Goal: Transaction & Acquisition: Download file/media

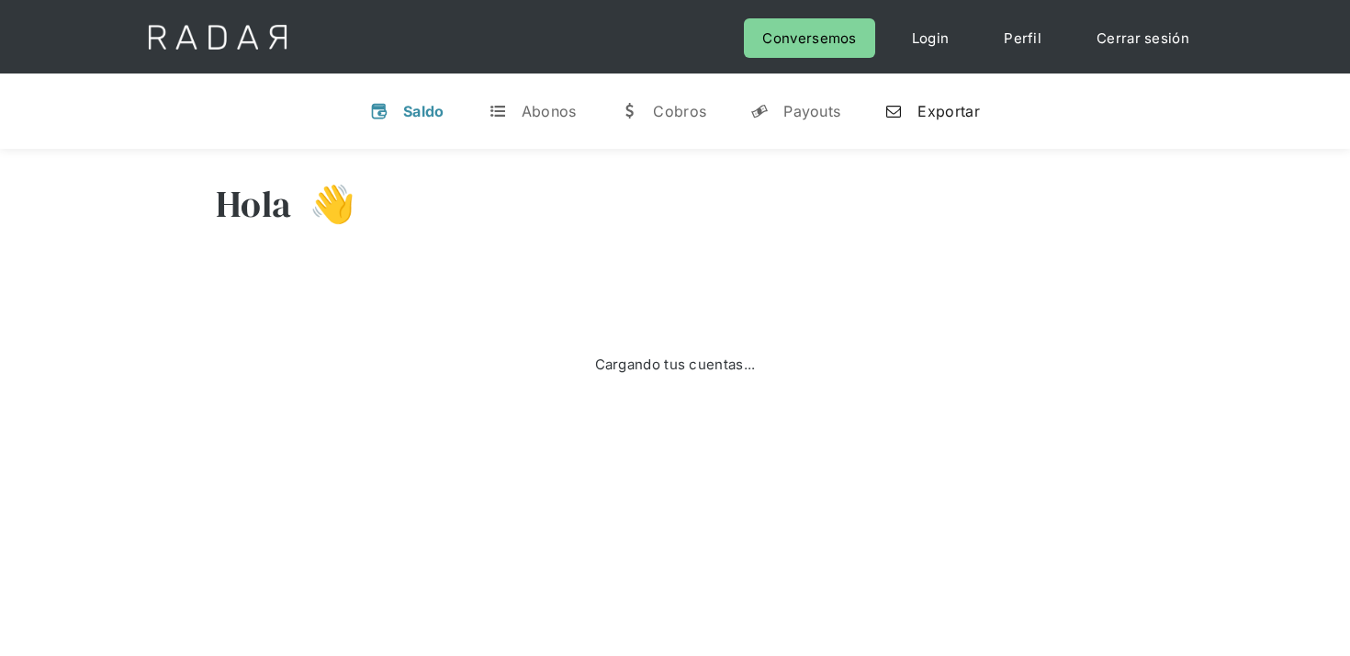
click at [949, 123] on link "n Exportar" at bounding box center [932, 111] width 124 height 48
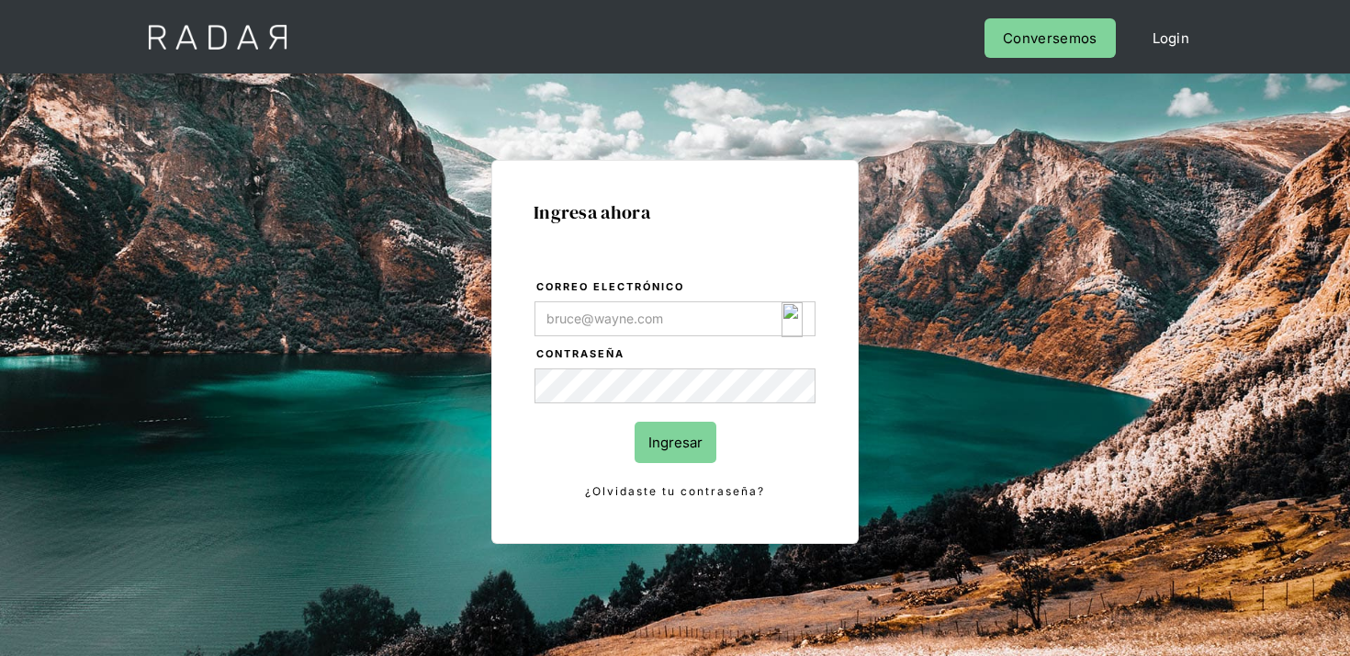
click at [748, 318] on input "Correo electrónico" at bounding box center [674, 318] width 281 height 35
click at [792, 322] on img "Login Form" at bounding box center [792, 319] width 21 height 35
click at [794, 325] on img "Login Form" at bounding box center [792, 319] width 21 height 35
click at [793, 321] on img "Login Form" at bounding box center [792, 319] width 21 height 35
type input "[EMAIL_ADDRESS][DOMAIN_NAME]"
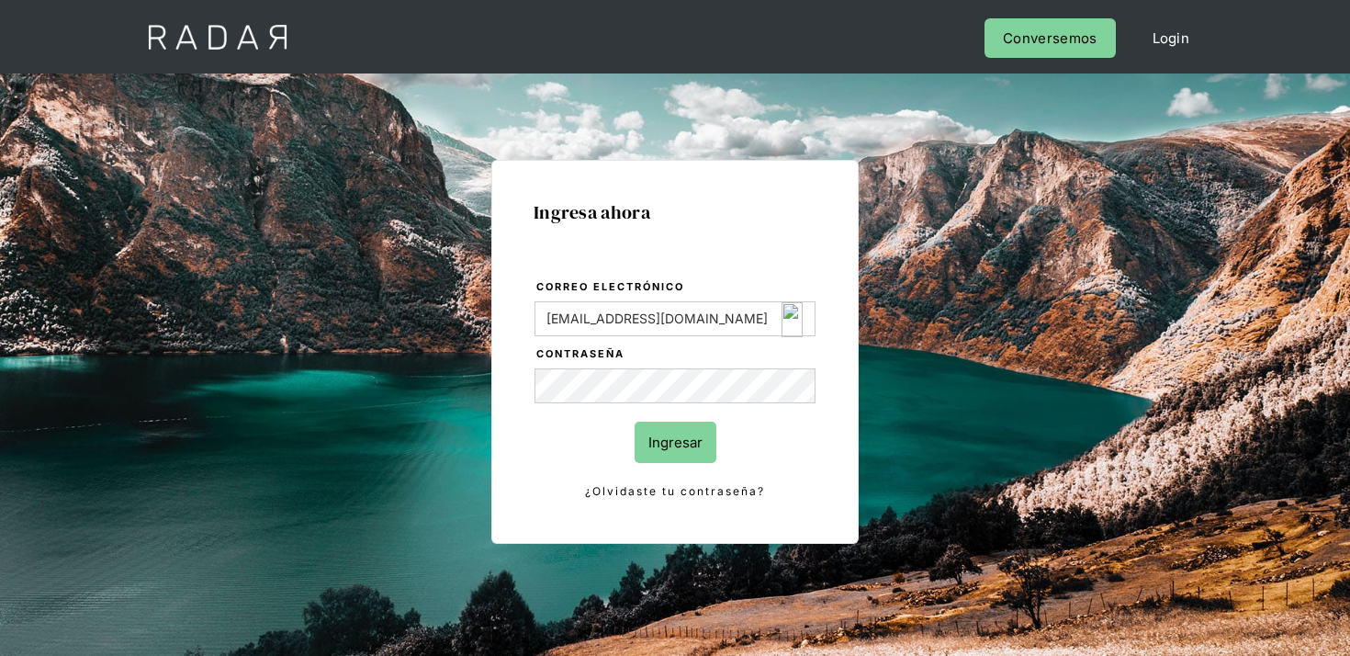
click at [0, 0] on div at bounding box center [0, 0] width 0 height 0
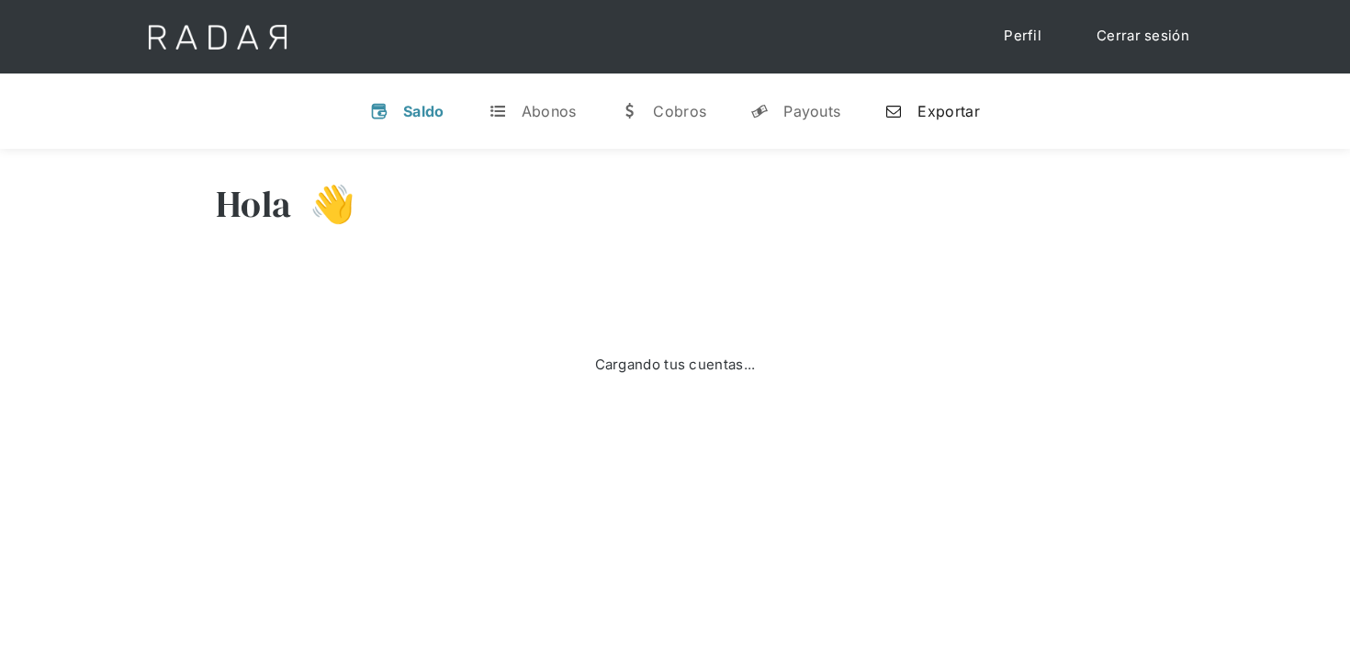
click at [949, 112] on div "Exportar" at bounding box center [948, 111] width 62 height 18
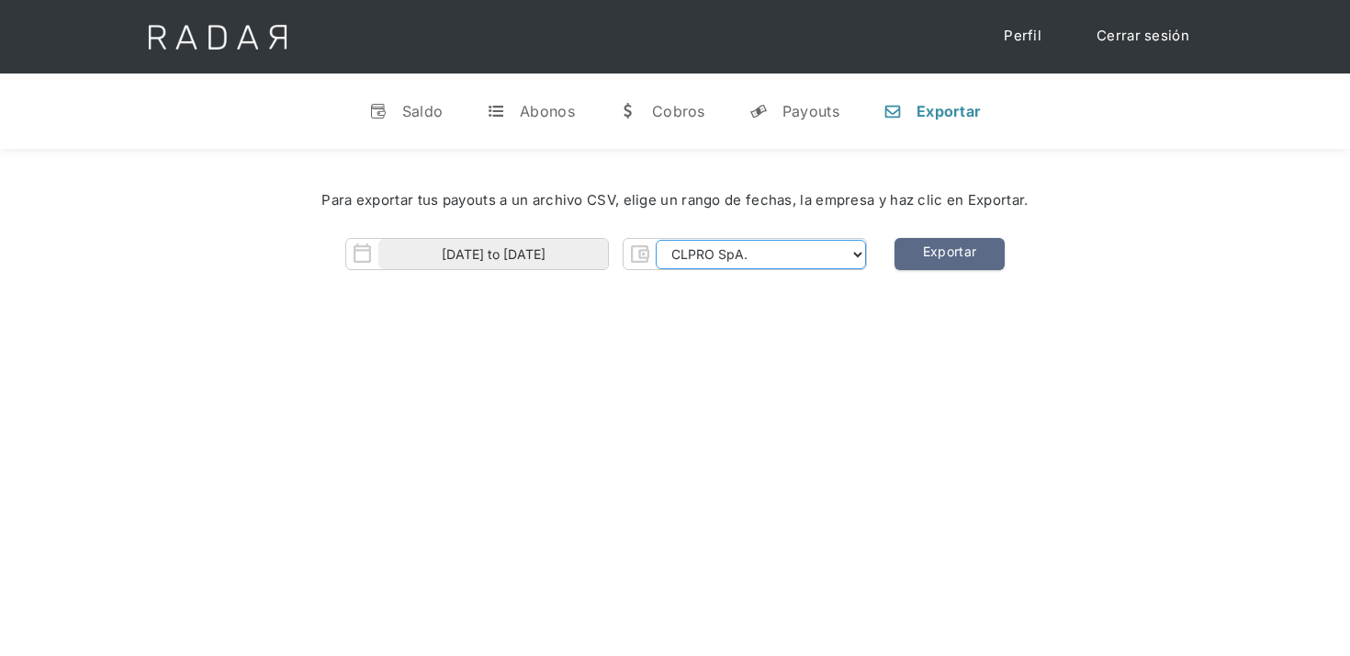
click at [680, 246] on select "CLPRO SpA. Coster SpA. Urigol SpA. Bysolutions SpA. Clmax SpA. Andes Payments S…" at bounding box center [761, 254] width 210 height 29
select select "coster-rt"
click at [658, 240] on select "CLPRO SpA. Coster SpA. Urigol SpA. Bysolutions SpA. Clmax SpA. Andes Payments S…" at bounding box center [761, 254] width 210 height 29
click at [572, 262] on input "01-09-2025 to 15-09-2025" at bounding box center [493, 254] width 230 height 30
click at [771, 293] on div "Para exportar tus payouts a un archivo CSV, elige un rango de fechas, la empres…" at bounding box center [675, 235] width 1350 height 173
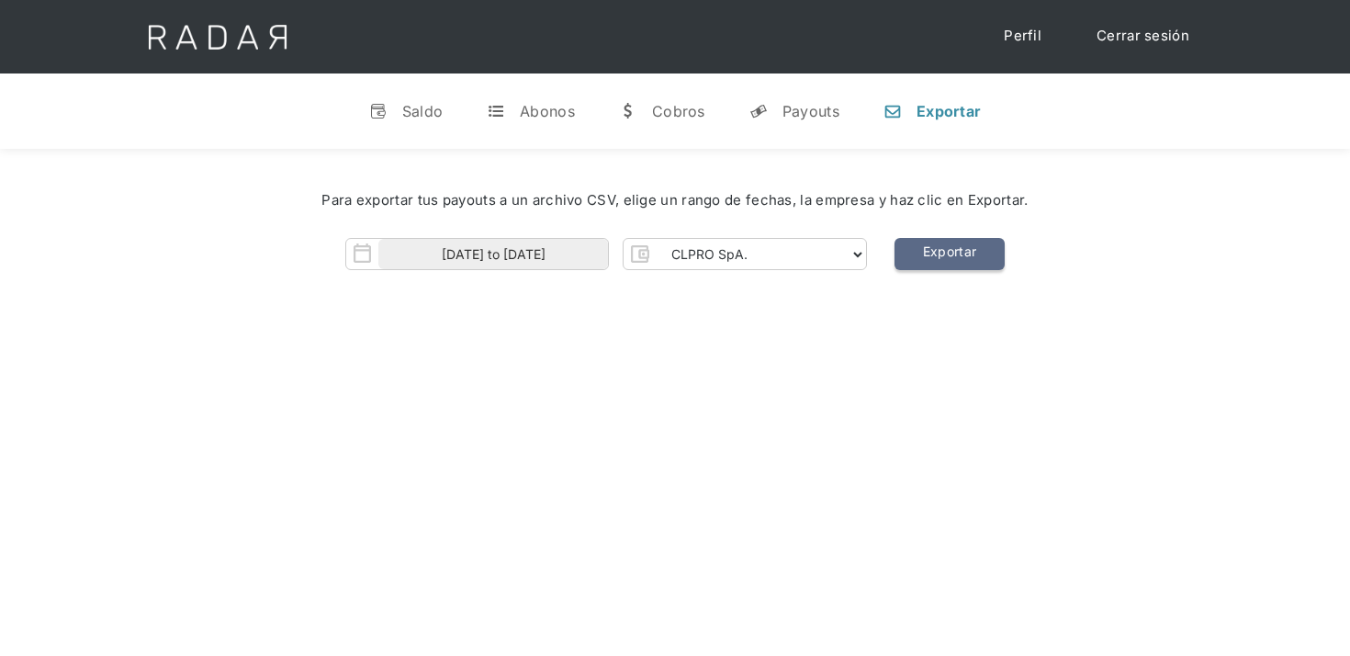
click at [925, 256] on link "Exportar" at bounding box center [950, 254] width 110 height 32
